Goal: Transaction & Acquisition: Purchase product/service

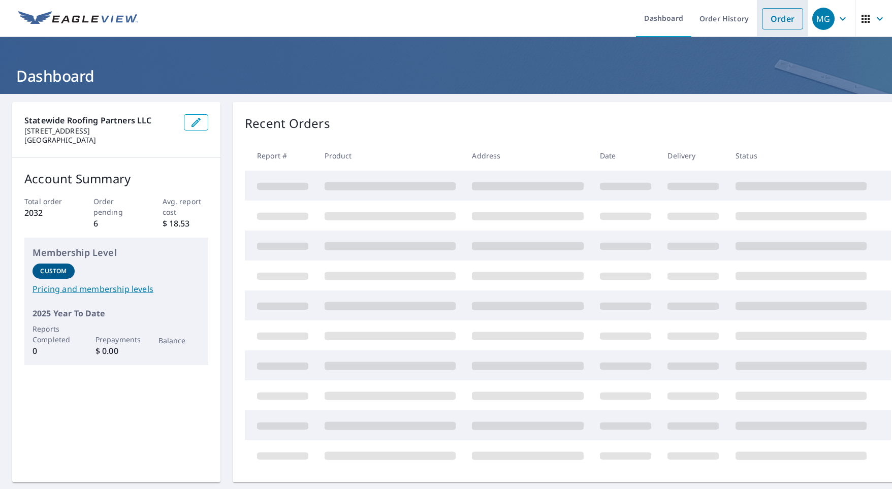
click at [787, 25] on link "Order" at bounding box center [782, 18] width 41 height 21
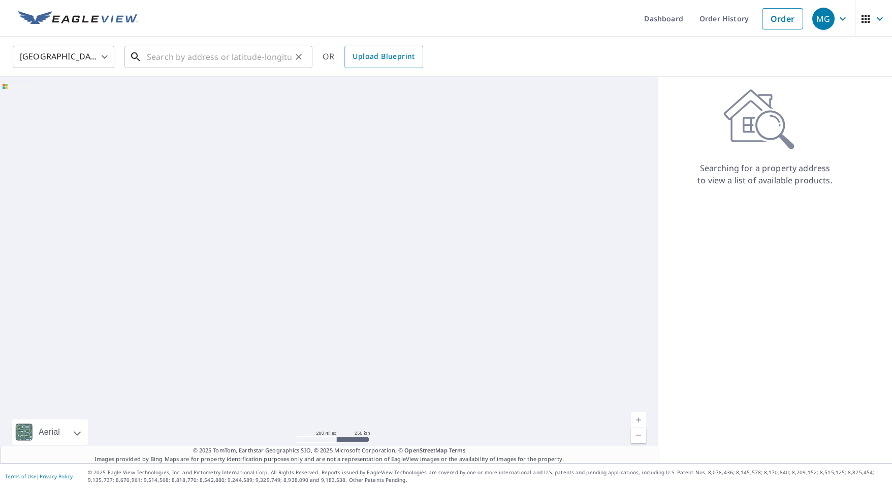
click at [237, 63] on input "text" at bounding box center [219, 57] width 145 height 28
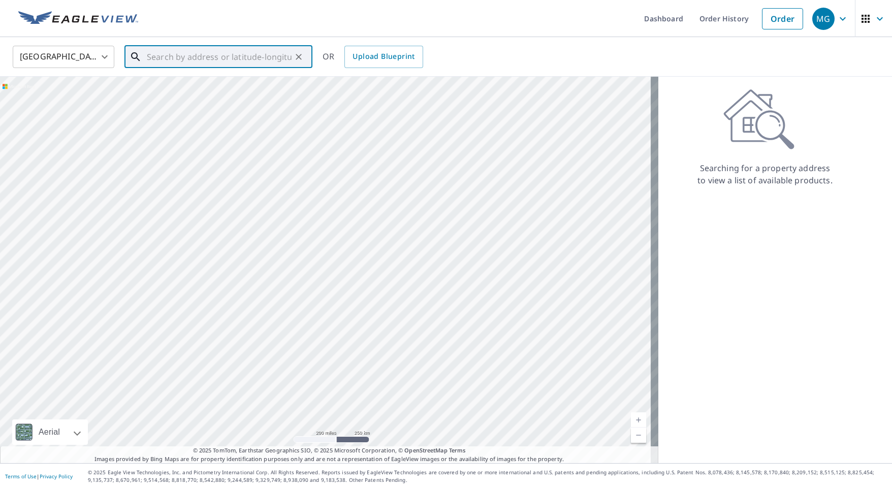
paste input "2350 SECOFFEE TER"
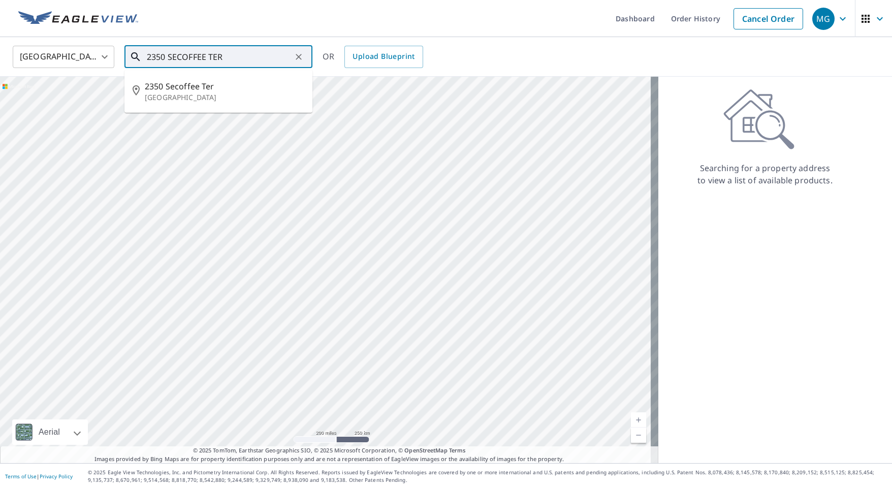
type input "2350 SECOFFEE TER"
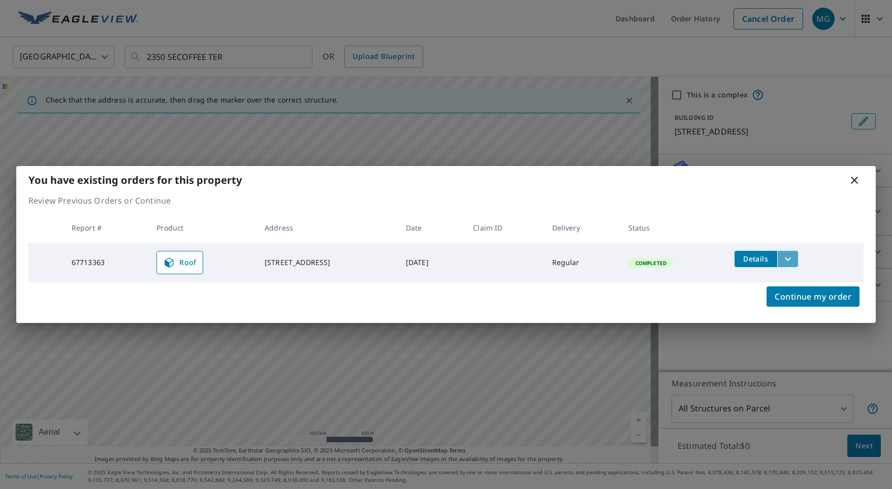
click at [794, 263] on icon "filesDropdownBtn-67713363" at bounding box center [788, 259] width 12 height 12
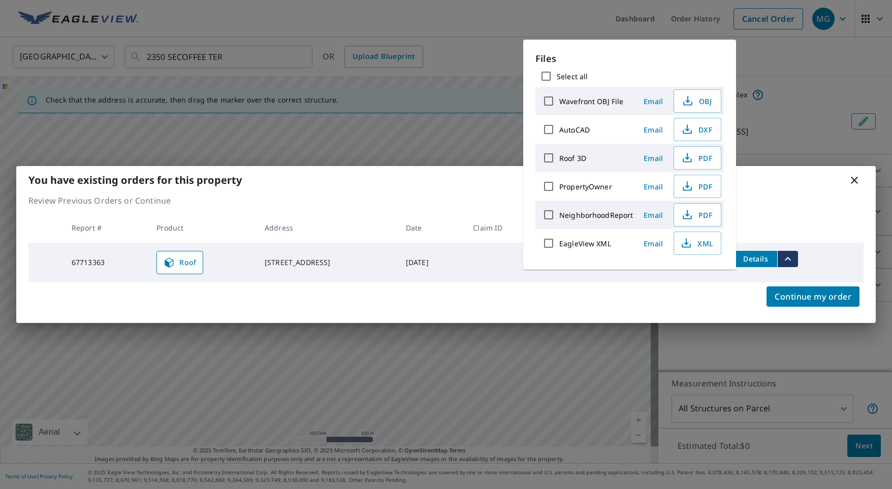
click at [371, 265] on td "[STREET_ADDRESS]" at bounding box center [327, 263] width 141 height 40
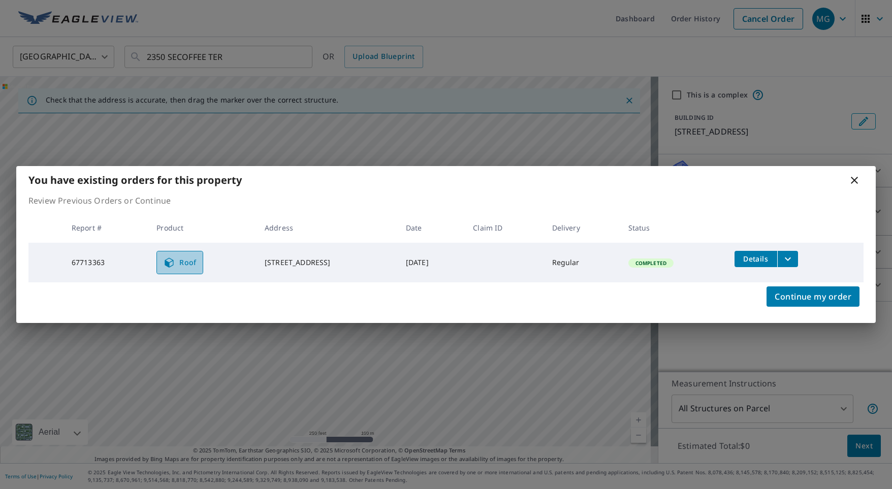
click at [184, 267] on span "Roof" at bounding box center [180, 263] width 34 height 12
